Goal: Task Accomplishment & Management: Manage account settings

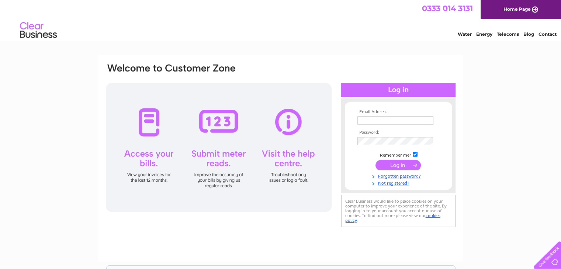
click at [391, 119] on input "text" at bounding box center [395, 120] width 76 height 8
type input "[EMAIL_ADDRESS][DOMAIN_NAME]"
click at [369, 136] on td at bounding box center [398, 142] width 86 height 12
click at [375, 160] on input "submit" at bounding box center [397, 165] width 45 height 10
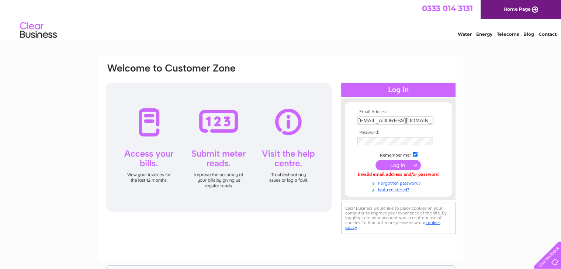
click at [408, 182] on link "Forgotten password?" at bounding box center [399, 182] width 84 height 7
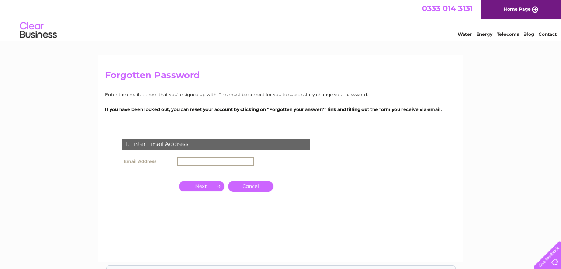
click at [202, 160] on input "text" at bounding box center [215, 161] width 77 height 9
type input "[EMAIL_ADDRESS][DOMAIN_NAME]"
click at [210, 186] on input "button" at bounding box center [201, 186] width 45 height 10
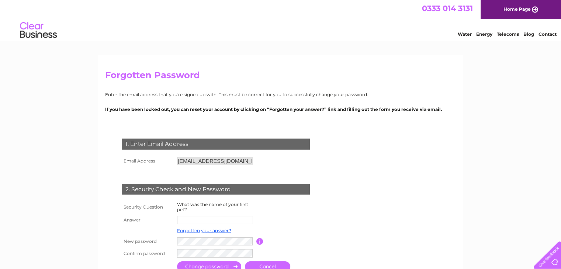
click at [195, 222] on input "text" at bounding box center [215, 220] width 76 height 8
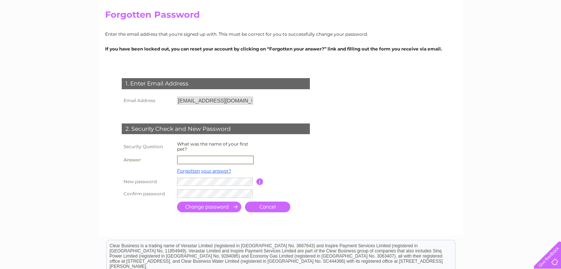
scroll to position [74, 0]
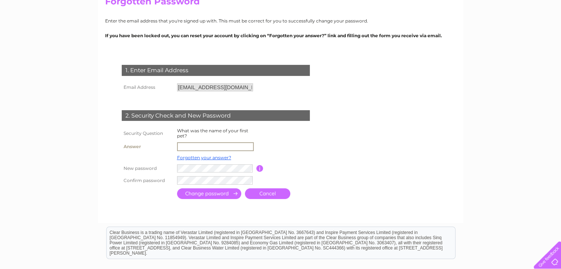
click at [195, 148] on input "text" at bounding box center [215, 146] width 77 height 9
type input "dinky"
click at [206, 193] on input "submit" at bounding box center [209, 193] width 64 height 11
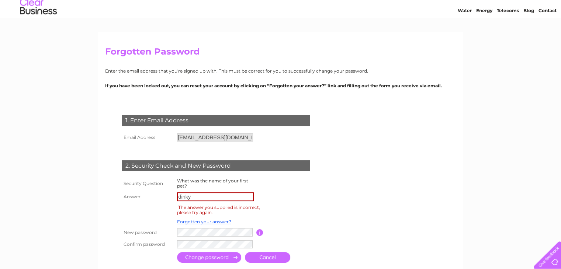
scroll to position [37, 0]
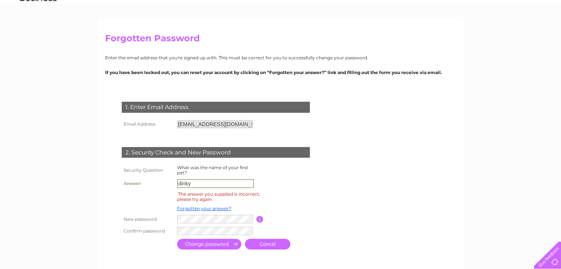
drag, startPoint x: 208, startPoint y: 181, endPoint x: 150, endPoint y: 182, distance: 57.9
click at [150, 182] on tr "Answer dinky" at bounding box center [224, 183] width 209 height 13
type input "snowy"
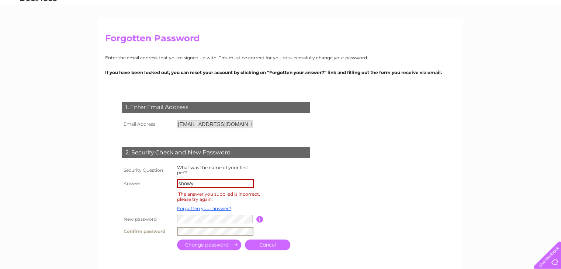
click at [208, 245] on input "submit" at bounding box center [209, 245] width 64 height 11
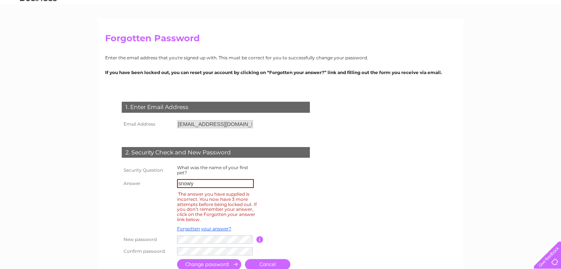
scroll to position [74, 0]
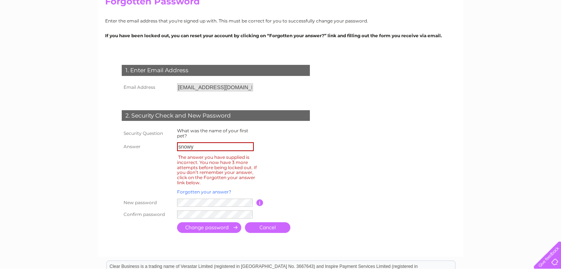
click at [205, 190] on link "Forgotten your answer?" at bounding box center [204, 192] width 54 height 6
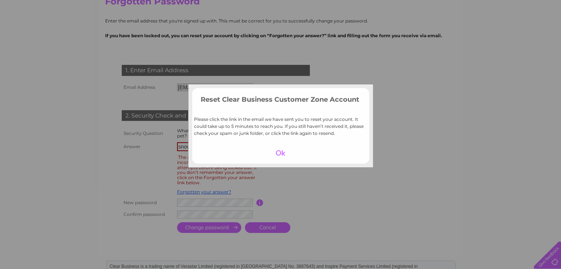
click at [282, 153] on div at bounding box center [280, 153] width 45 height 10
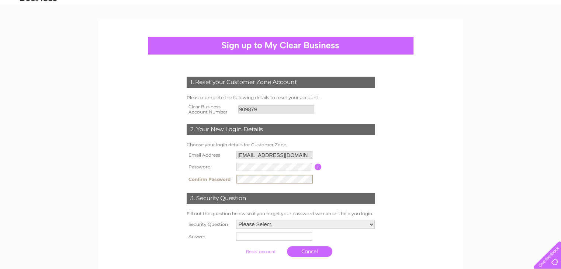
scroll to position [74, 0]
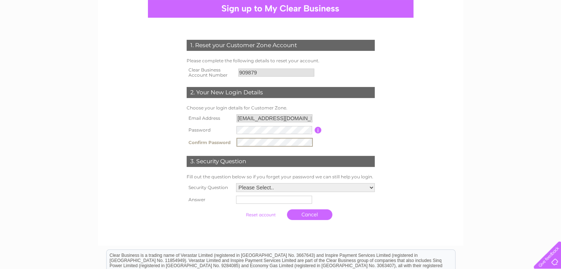
click at [254, 186] on select "Please Select.. In what town or city was your first job? In what town or city d…" at bounding box center [305, 187] width 139 height 9
select select "6"
click at [235, 183] on select "Please Select.. In what town or city was your first job? In what town or city d…" at bounding box center [304, 188] width 139 height 10
click at [270, 199] on input "text" at bounding box center [274, 199] width 77 height 9
type input "dad"
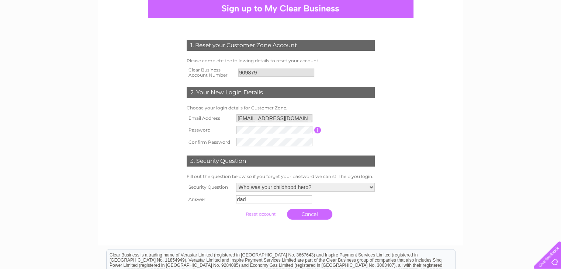
click at [264, 216] on input "submit" at bounding box center [260, 214] width 45 height 10
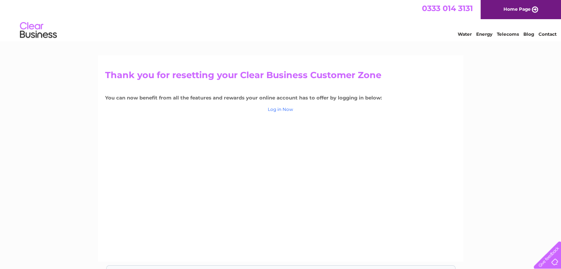
click at [282, 111] on link "Log in Now" at bounding box center [280, 110] width 25 height 6
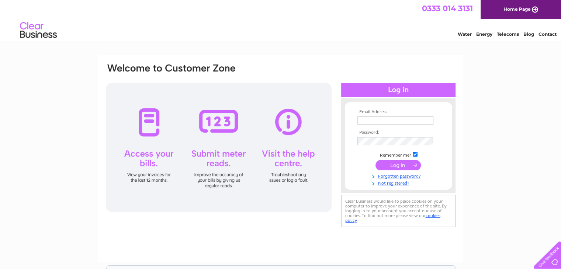
type input "[EMAIL_ADDRESS][DOMAIN_NAME]"
click at [289, 137] on div "Email Address: [EMAIL_ADDRESS][DOMAIN_NAME] Password:" at bounding box center [280, 146] width 351 height 167
click at [375, 160] on input "submit" at bounding box center [397, 165] width 45 height 10
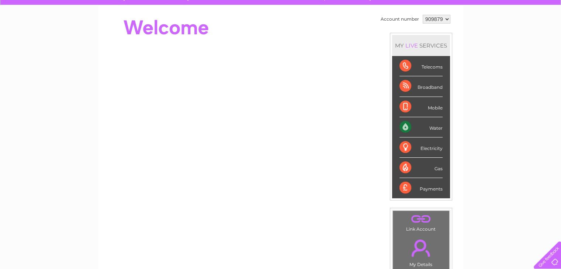
scroll to position [57, 0]
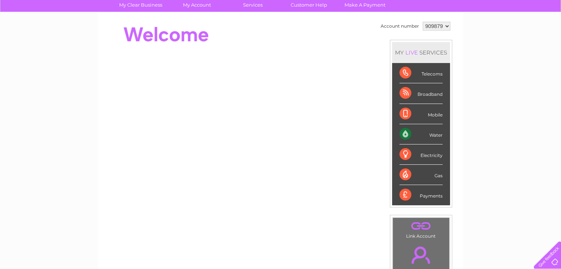
click at [406, 134] on div "Water" at bounding box center [420, 134] width 43 height 20
click at [435, 136] on div "Water" at bounding box center [420, 134] width 43 height 20
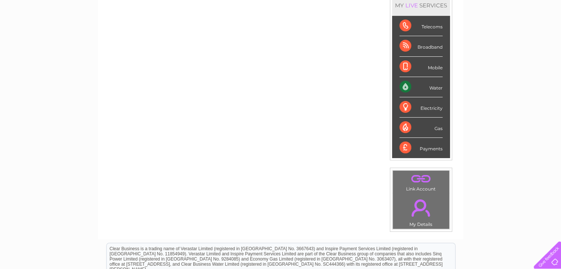
scroll to position [20, 0]
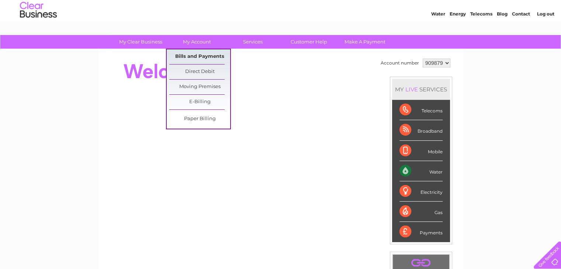
click at [209, 55] on link "Bills and Payments" at bounding box center [199, 56] width 61 height 15
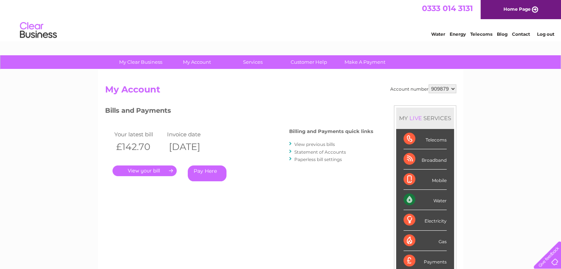
click at [326, 153] on link "Statement of Accounts" at bounding box center [320, 152] width 52 height 6
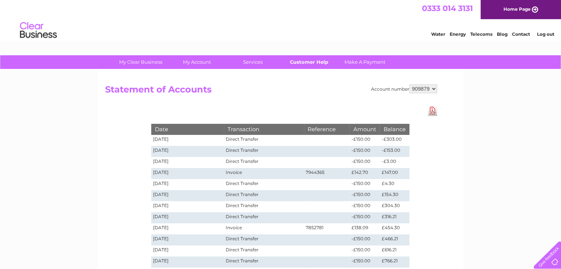
click at [314, 60] on link "Customer Help" at bounding box center [308, 62] width 61 height 14
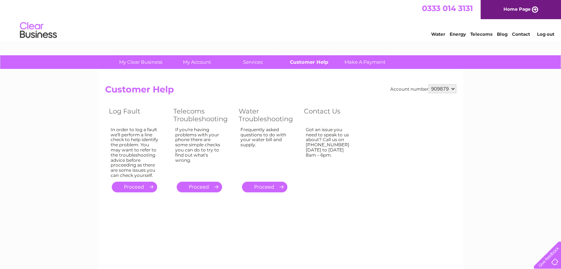
click at [318, 58] on link "Customer Help" at bounding box center [308, 62] width 61 height 14
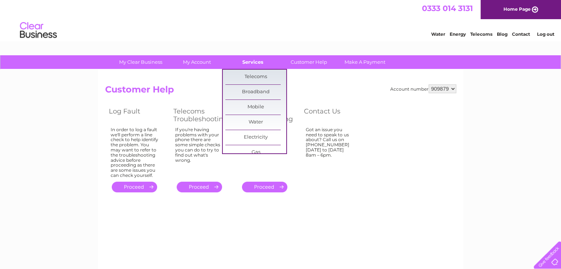
click at [262, 60] on link "Services" at bounding box center [252, 62] width 61 height 14
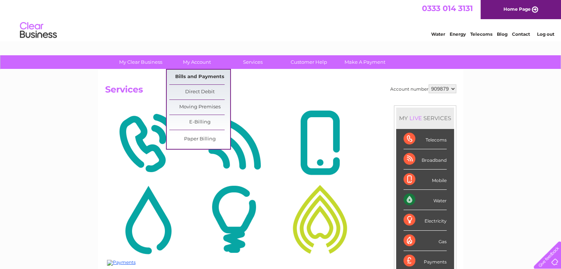
click at [192, 74] on link "Bills and Payments" at bounding box center [199, 77] width 61 height 15
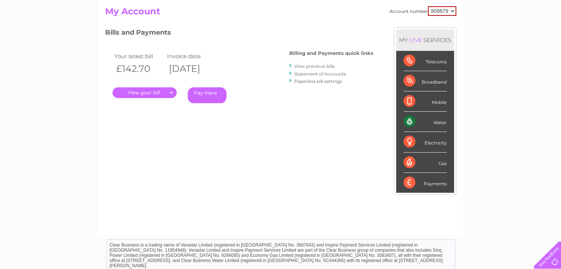
scroll to position [74, 0]
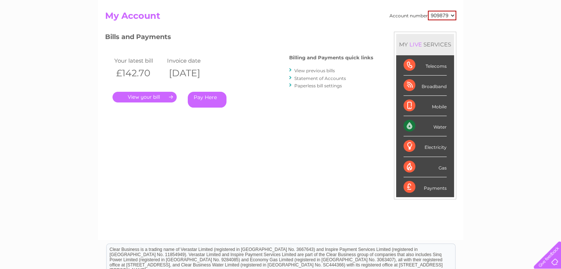
click at [313, 77] on link "Statement of Accounts" at bounding box center [320, 79] width 52 height 6
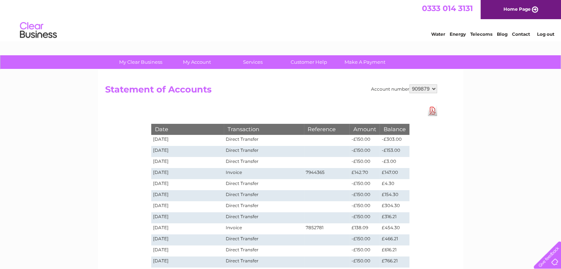
click at [434, 114] on link "Download Pdf" at bounding box center [432, 110] width 9 height 11
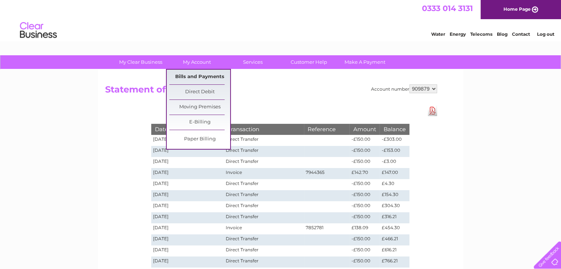
click at [198, 77] on link "Bills and Payments" at bounding box center [199, 77] width 61 height 15
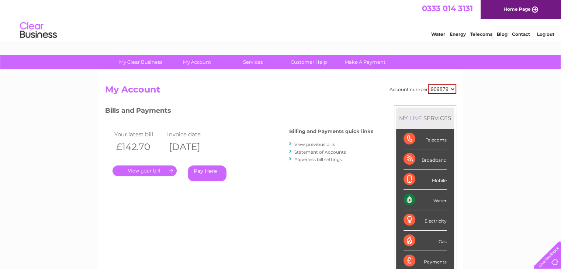
click at [147, 170] on link "." at bounding box center [144, 170] width 64 height 11
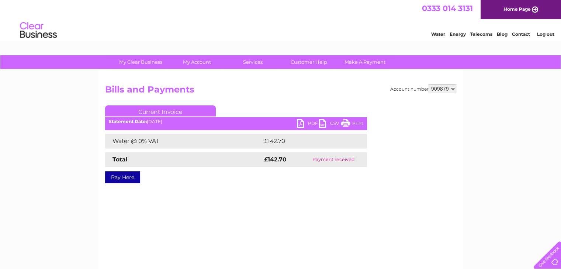
click at [305, 123] on link "PDF" at bounding box center [308, 124] width 22 height 11
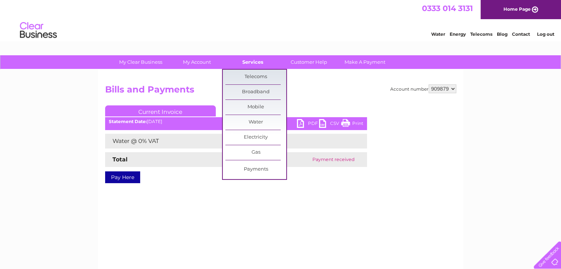
click at [255, 59] on link "Services" at bounding box center [252, 62] width 61 height 14
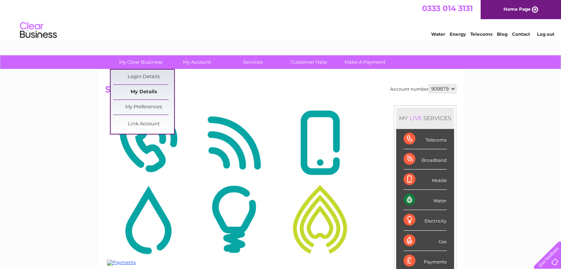
click at [145, 91] on link "My Details" at bounding box center [143, 92] width 61 height 15
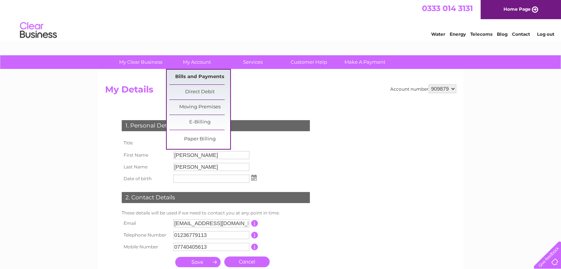
click at [205, 74] on link "Bills and Payments" at bounding box center [199, 77] width 61 height 15
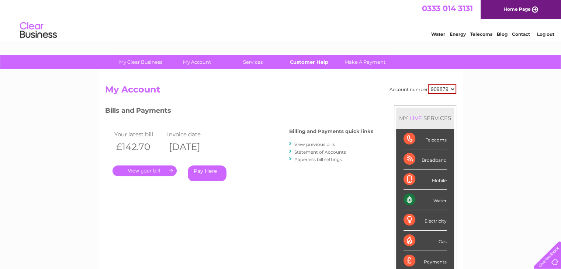
click at [310, 64] on link "Customer Help" at bounding box center [308, 62] width 61 height 14
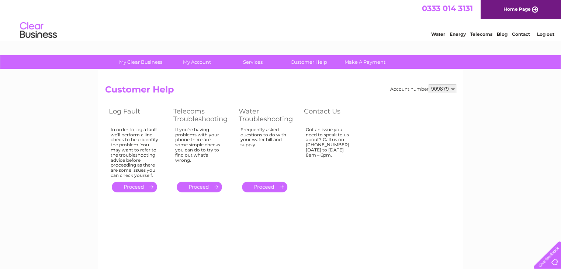
click at [444, 87] on select "909879" at bounding box center [442, 88] width 28 height 9
click at [501, 92] on div "My Clear Business Login Details My Details My Preferences Link Account My Accou…" at bounding box center [280, 228] width 561 height 347
